Goal: Task Accomplishment & Management: Manage account settings

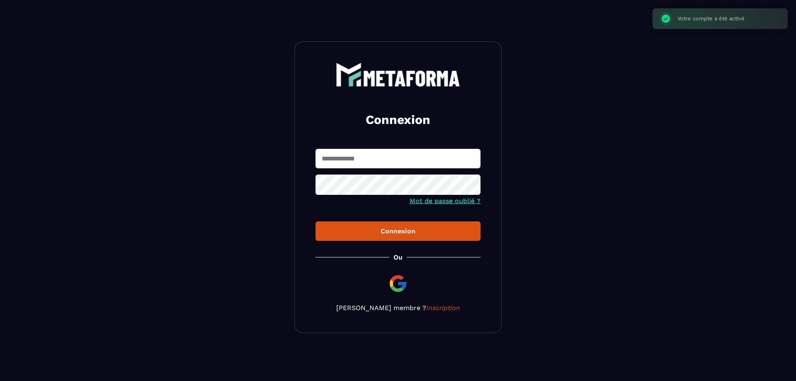
type input "**********"
click at [394, 229] on div "Connexion" at bounding box center [398, 231] width 152 height 8
